Goal: Book appointment/travel/reservation

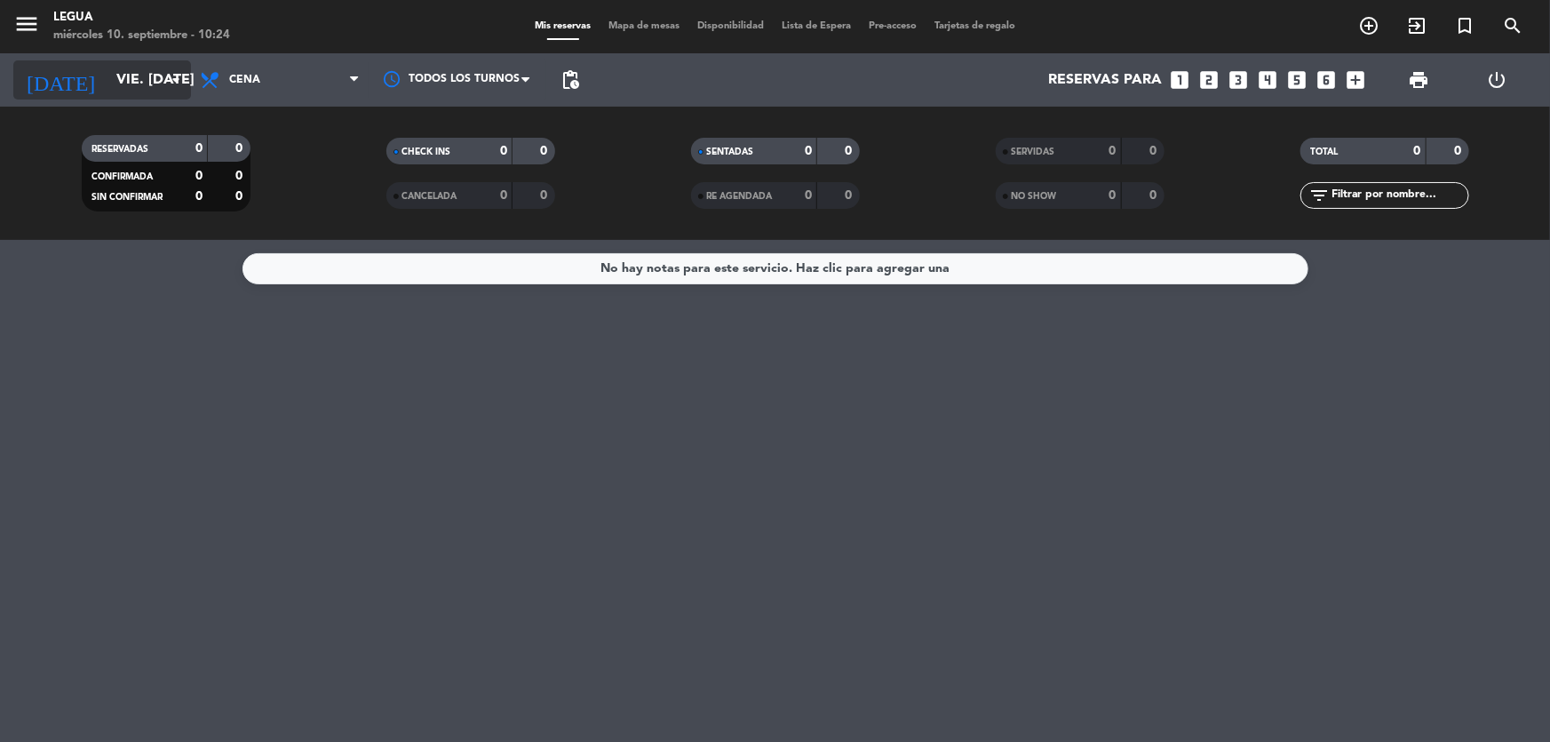
click at [141, 72] on input "vie. [DATE]" at bounding box center [201, 80] width 187 height 35
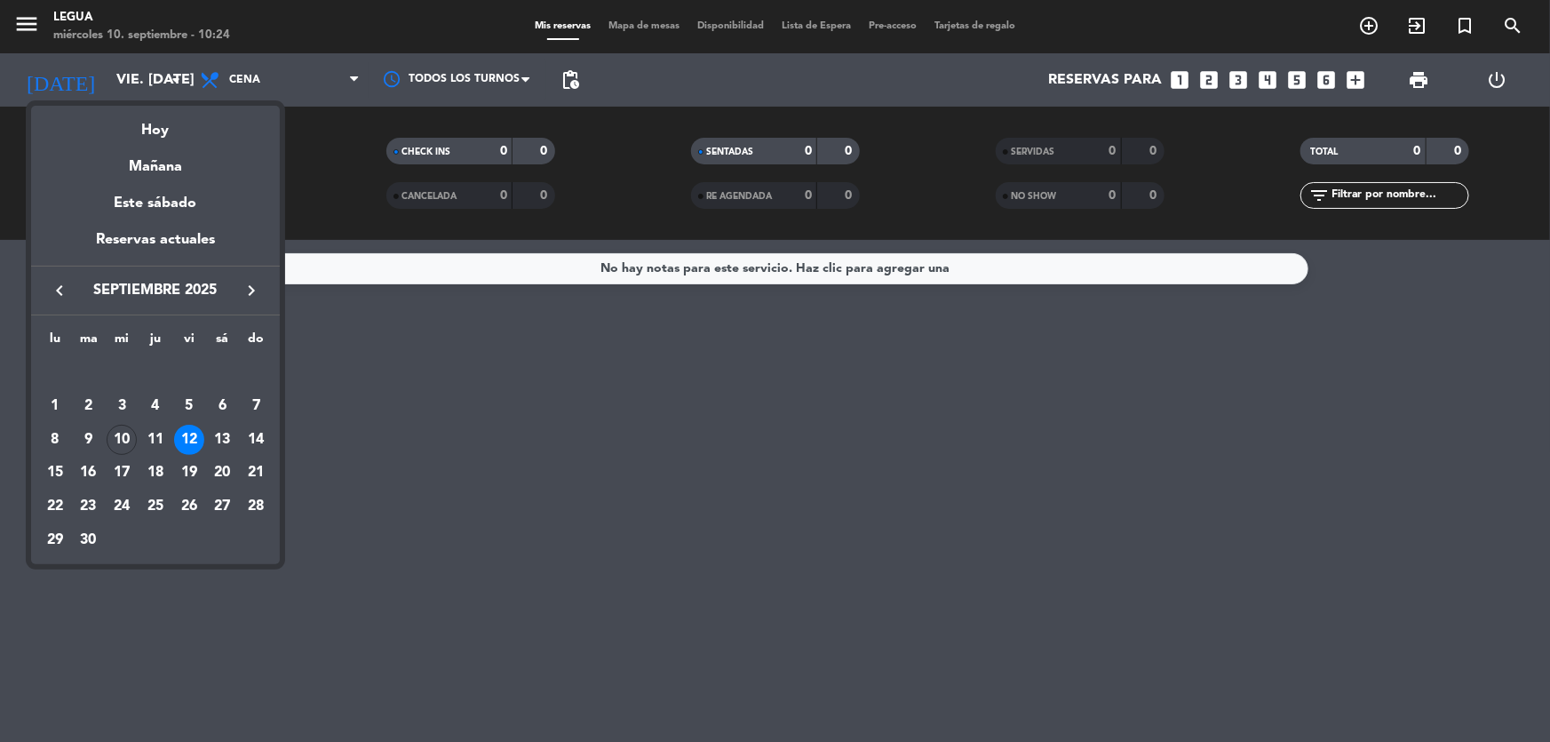
click at [223, 429] on div "13" at bounding box center [222, 440] width 30 height 30
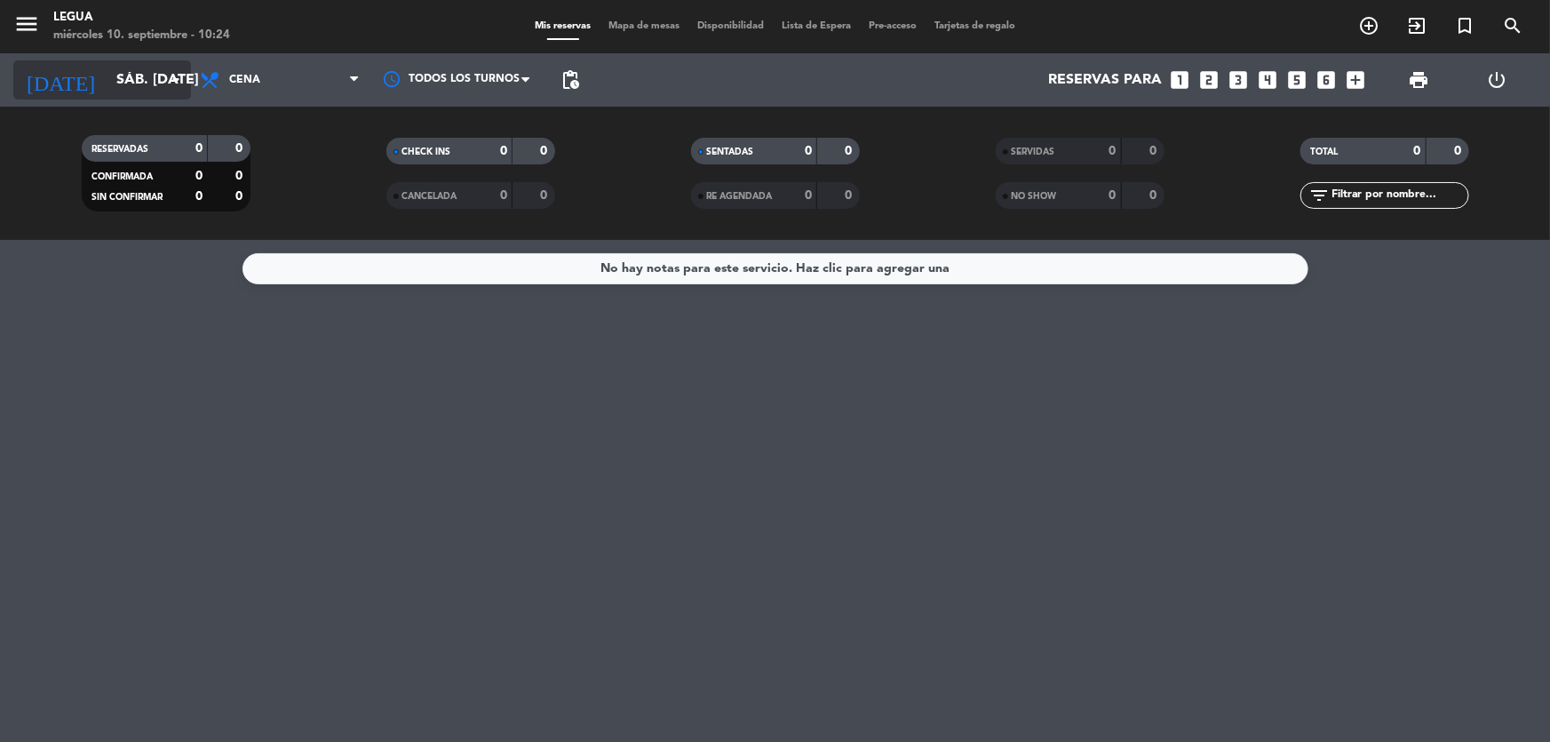
click at [124, 84] on input "sáb. [DATE]" at bounding box center [201, 80] width 187 height 35
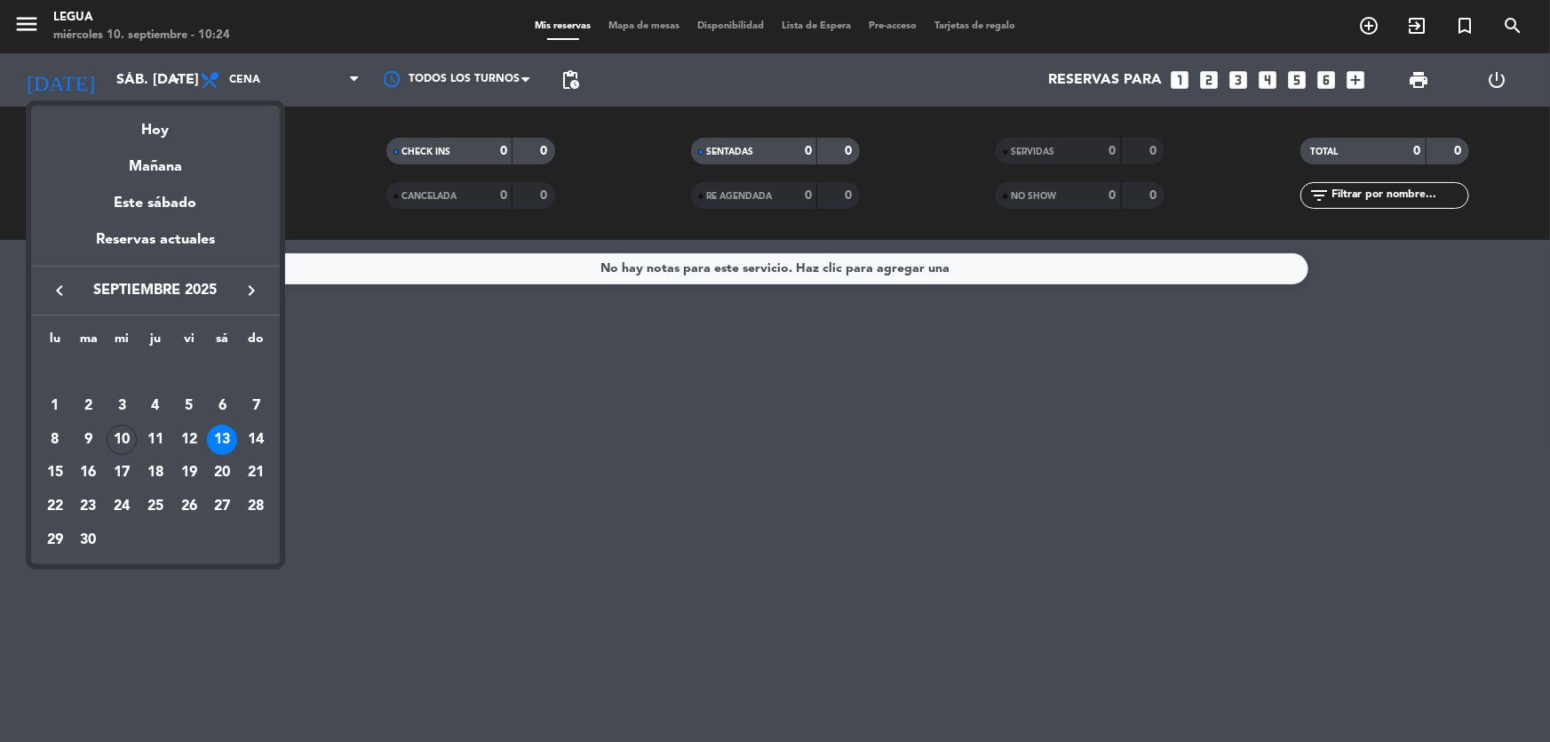
click at [218, 436] on div "13" at bounding box center [222, 440] width 30 height 30
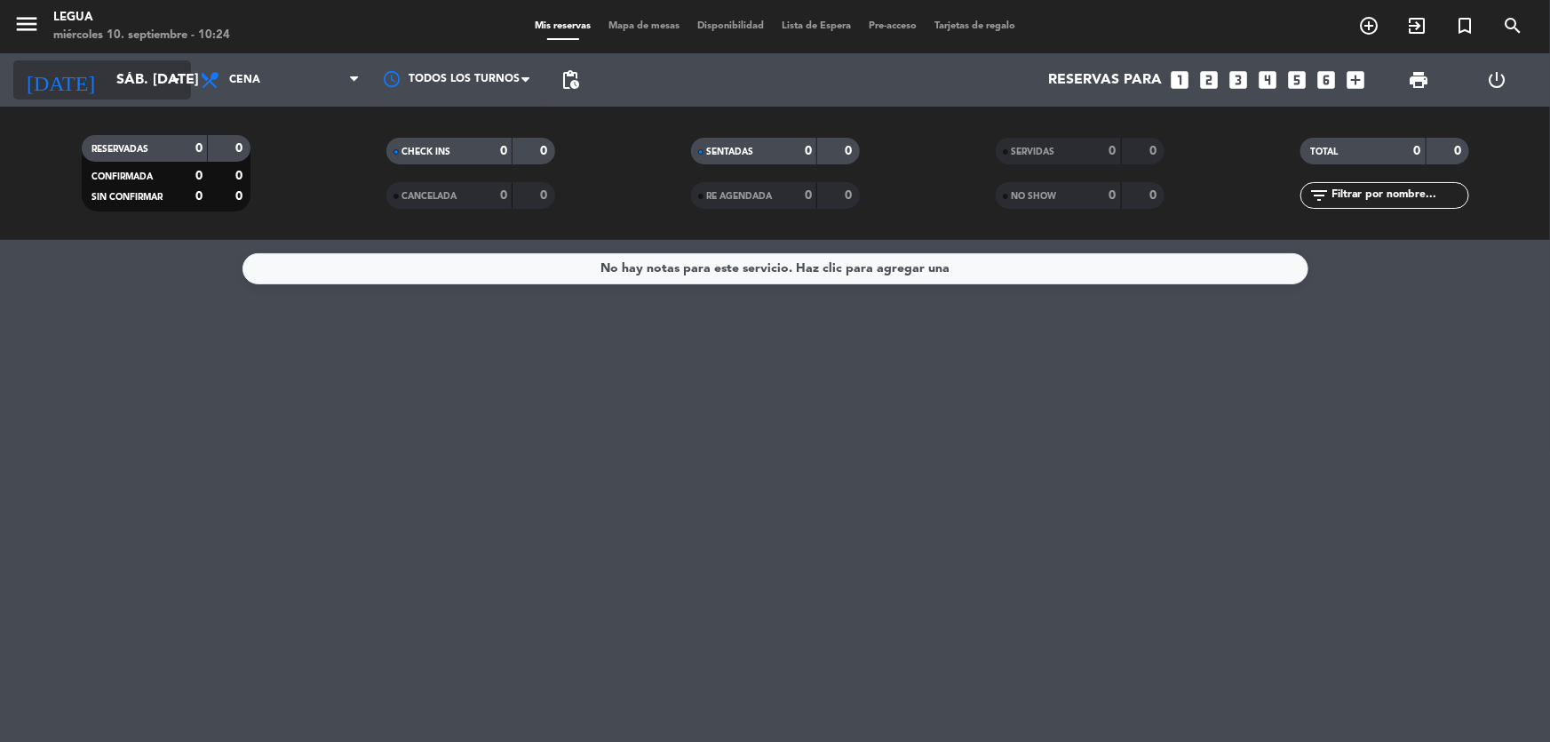
click at [108, 85] on input "sáb. [DATE]" at bounding box center [201, 80] width 187 height 35
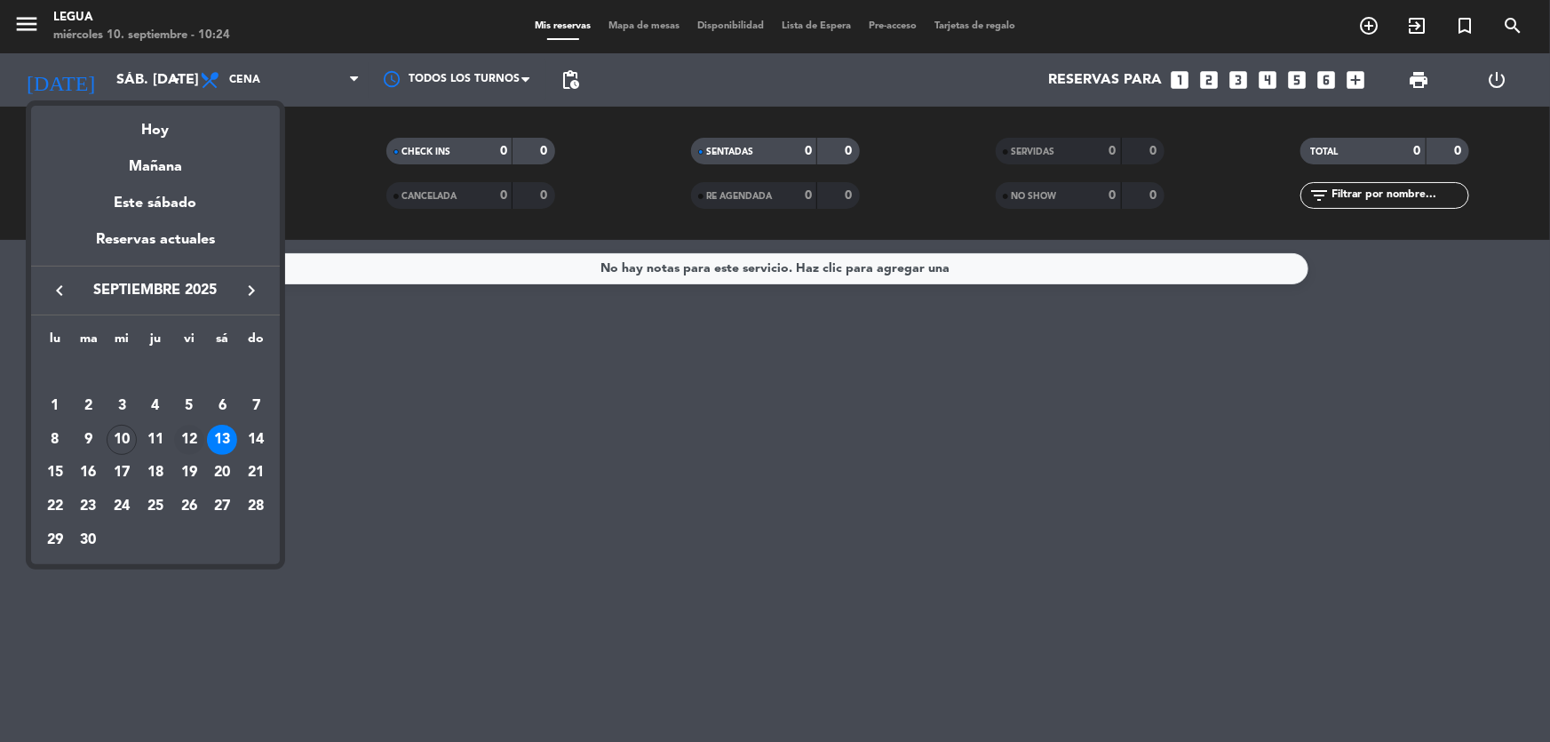
click at [187, 436] on div "12" at bounding box center [189, 440] width 30 height 30
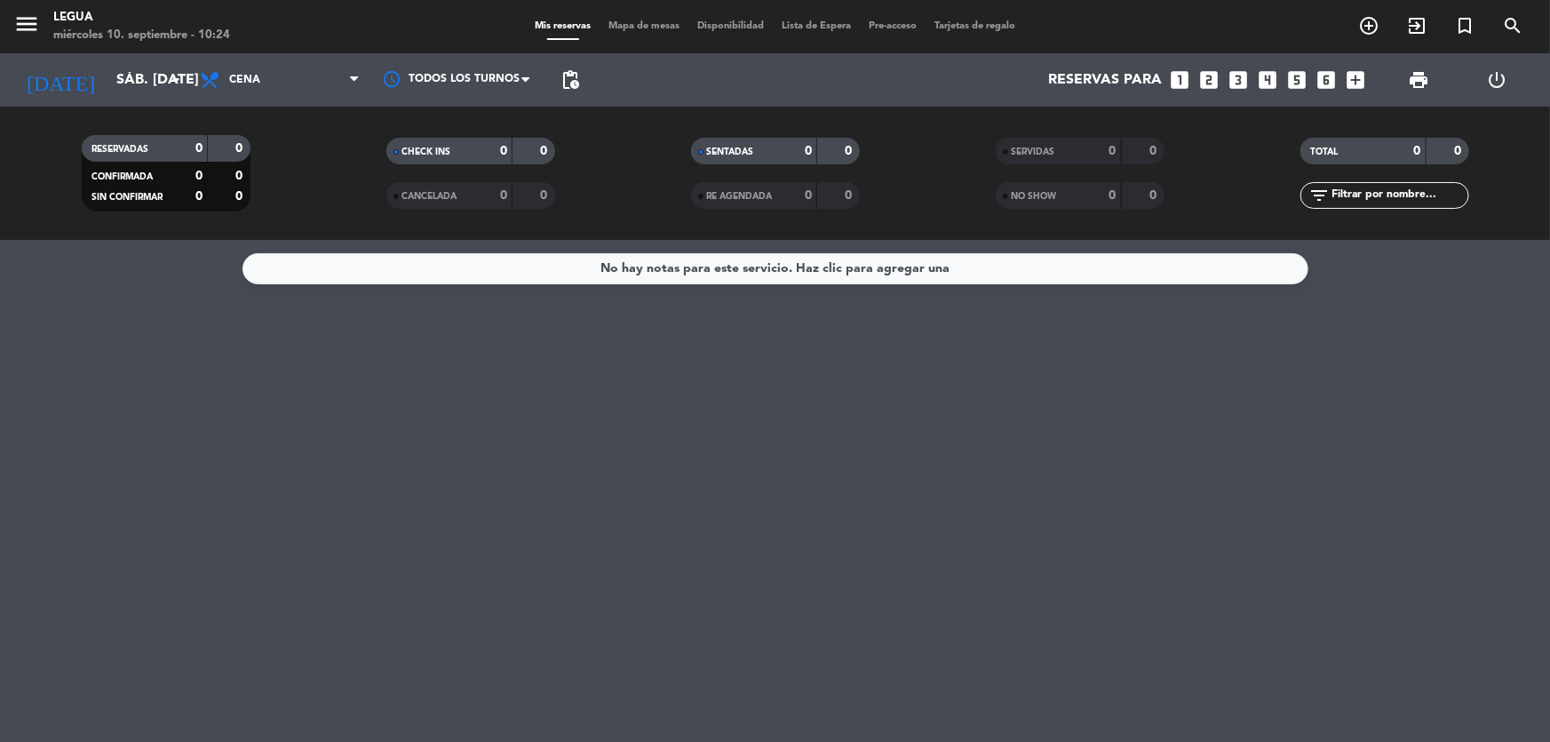
type input "vie. [DATE]"
click at [149, 84] on input "vie. [DATE]" at bounding box center [201, 80] width 187 height 35
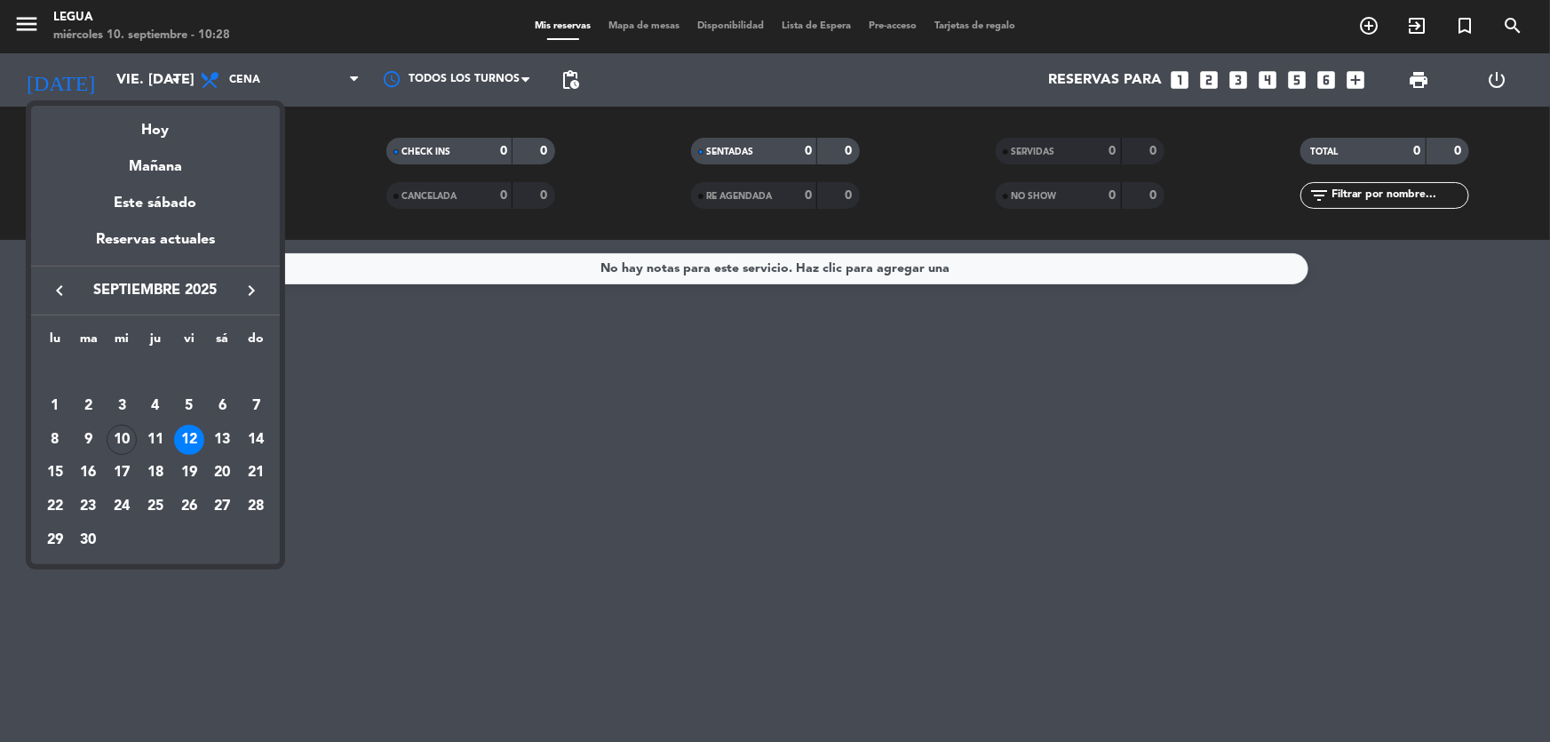
click at [192, 435] on div "12" at bounding box center [189, 440] width 30 height 30
